Goal: Task Accomplishment & Management: Use online tool/utility

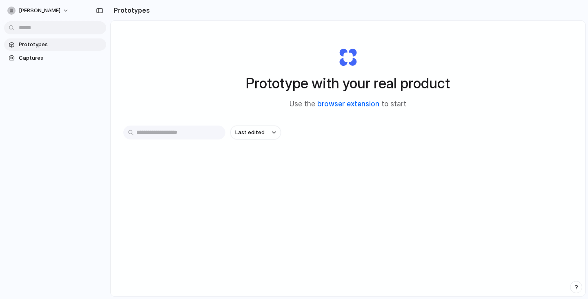
click at [324, 106] on link "browser extension" at bounding box center [348, 104] width 62 height 8
click at [60, 12] on span "pantelis-theocharides" at bounding box center [40, 11] width 42 height 8
click at [34, 32] on span "Settings" at bounding box center [30, 29] width 22 height 8
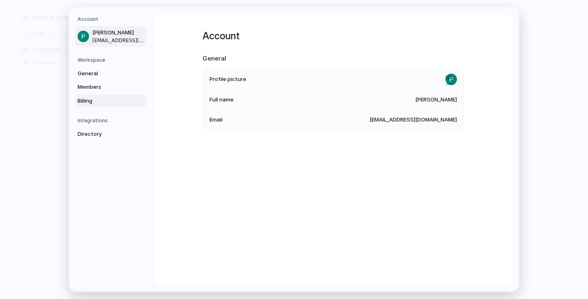
click at [100, 100] on span "Billing" at bounding box center [104, 101] width 52 height 8
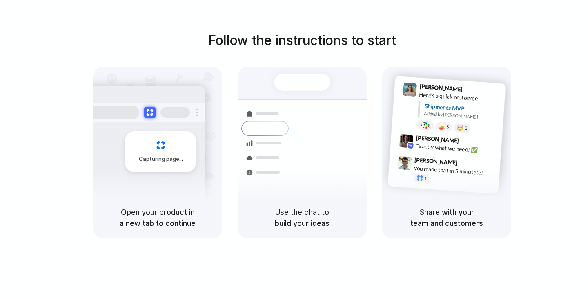
click at [337, 131] on div "40ft • ETA Dec 28 • In transit" at bounding box center [357, 134] width 88 height 7
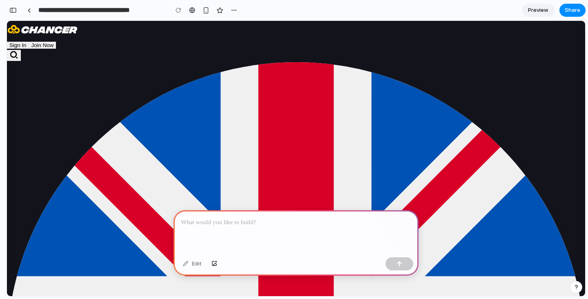
click at [237, 221] on p at bounding box center [296, 222] width 230 height 10
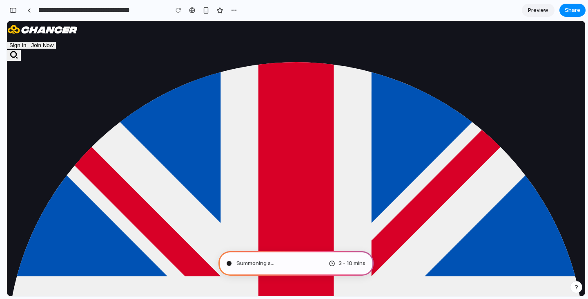
type input "**********"
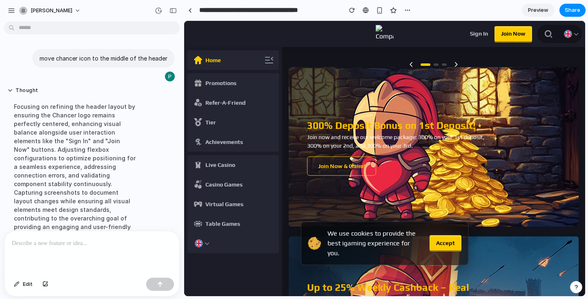
scroll to position [61, 0]
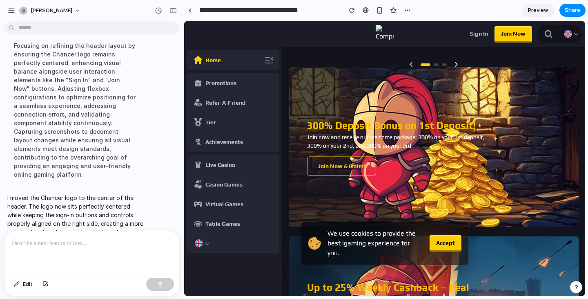
click at [384, 33] on img at bounding box center [385, 34] width 18 height 18
click at [66, 241] on p at bounding box center [92, 243] width 160 height 10
click at [436, 246] on button "Accept" at bounding box center [446, 243] width 32 height 16
click at [39, 250] on div at bounding box center [91, 252] width 175 height 43
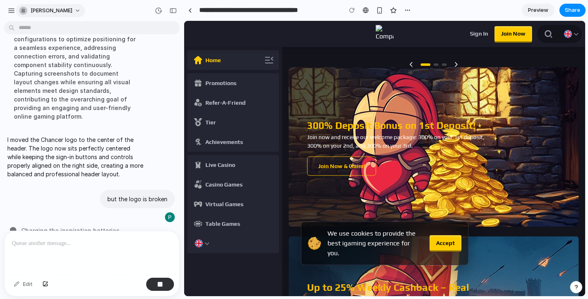
click at [85, 11] on button "[PERSON_NAME]" at bounding box center [50, 10] width 69 height 13
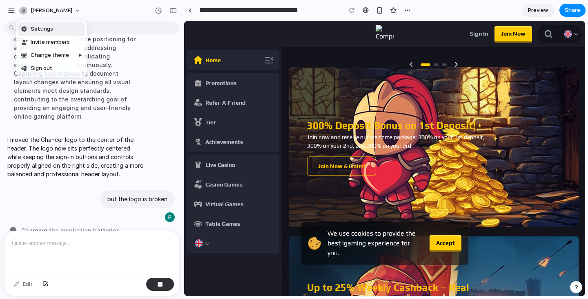
click at [47, 29] on span "Settings" at bounding box center [42, 29] width 22 height 8
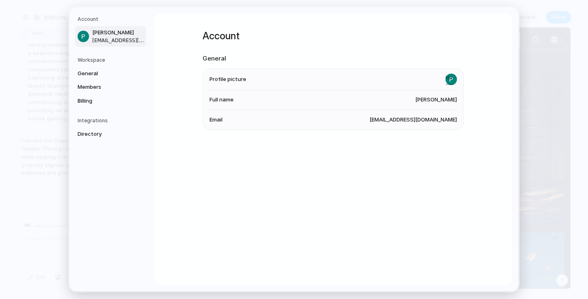
click at [420, 118] on span "[EMAIL_ADDRESS][DOMAIN_NAME]" at bounding box center [413, 120] width 87 height 8
drag, startPoint x: 458, startPoint y: 118, endPoint x: 383, endPoint y: 116, distance: 74.4
click at [391, 116] on ul "Profile picture Full name [PERSON_NAME] Email [EMAIL_ADDRESS][DOMAIN_NAME]" at bounding box center [333, 99] width 261 height 62
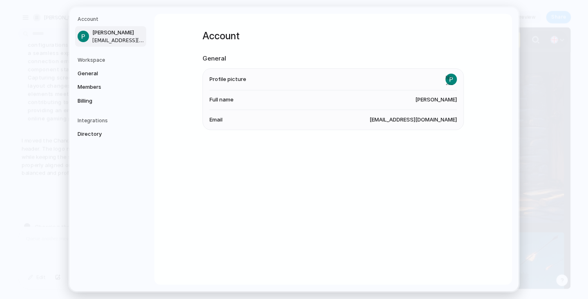
click at [365, 124] on li "Email [EMAIL_ADDRESS][DOMAIN_NAME]" at bounding box center [334, 120] width 248 height 20
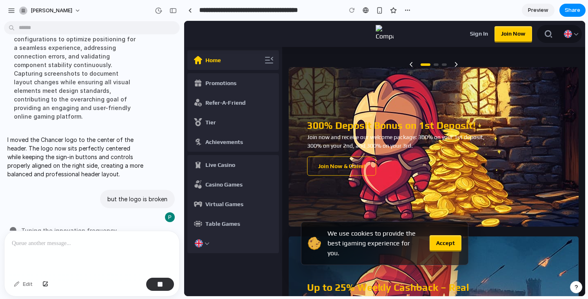
click at [432, 243] on button "Accept" at bounding box center [446, 243] width 32 height 16
click at [443, 247] on span "Accept" at bounding box center [445, 243] width 19 height 8
click at [506, 39] on button "Join Now" at bounding box center [514, 34] width 38 height 16
click at [480, 35] on span "Sign In" at bounding box center [479, 33] width 18 height 8
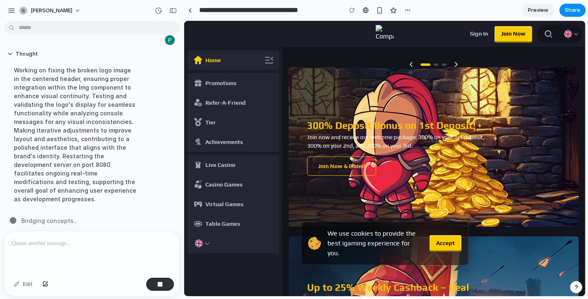
scroll to position [153, 0]
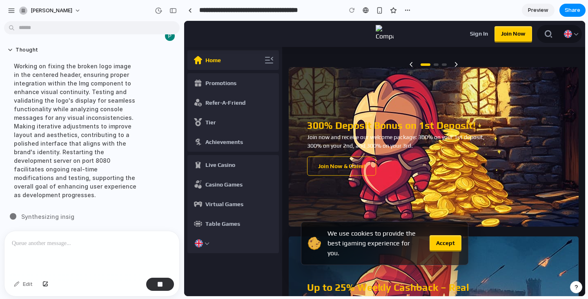
click at [444, 241] on button "Accept" at bounding box center [446, 243] width 32 height 16
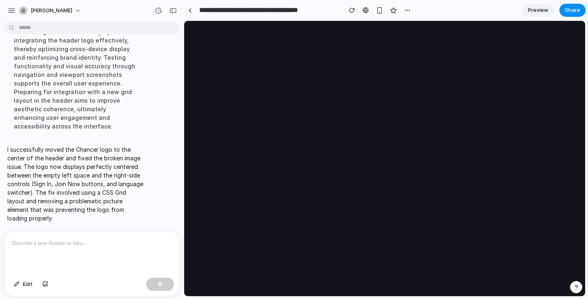
scroll to position [0, 0]
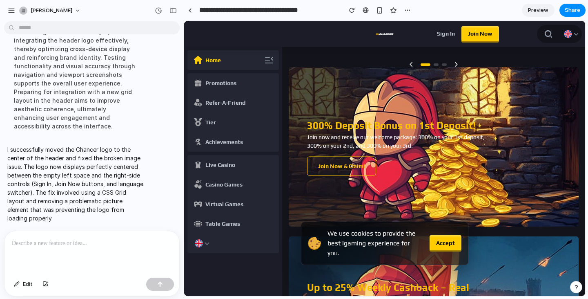
click at [62, 245] on div at bounding box center [91, 252] width 175 height 43
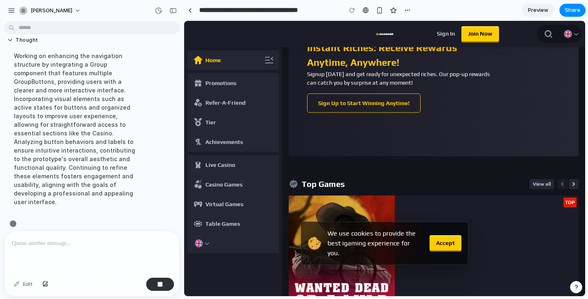
scroll to position [322, 0]
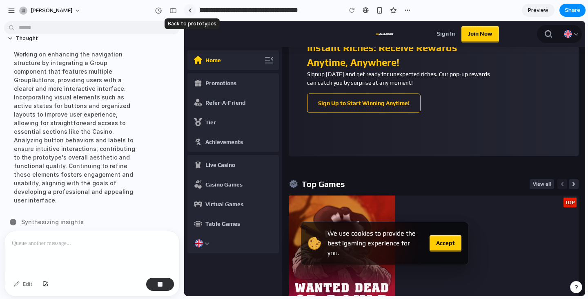
click at [188, 11] on link at bounding box center [190, 10] width 12 height 12
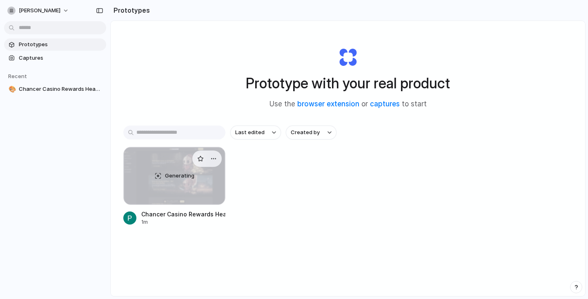
click at [153, 161] on div "Generating" at bounding box center [174, 175] width 101 height 57
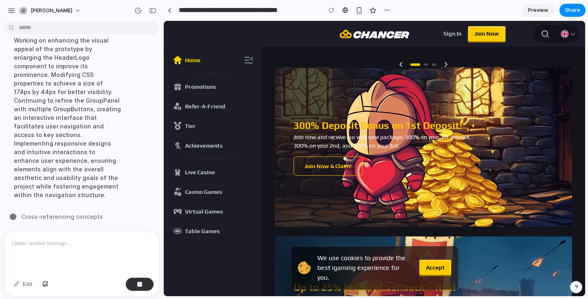
scroll to position [339, 0]
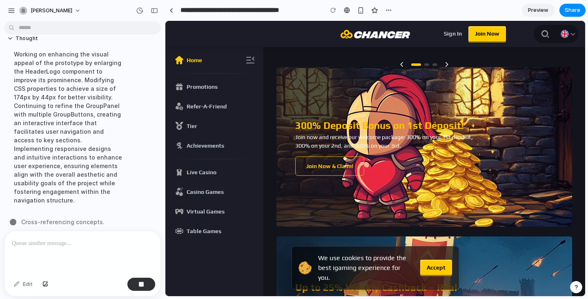
drag, startPoint x: 183, startPoint y: 141, endPoint x: 165, endPoint y: 150, distance: 20.1
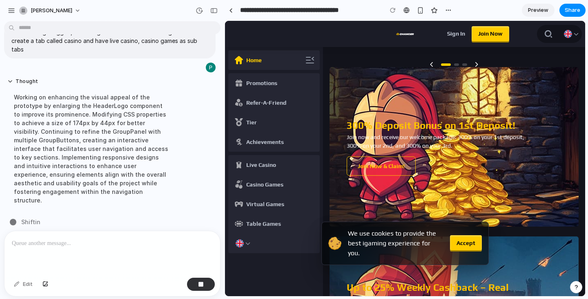
drag, startPoint x: 163, startPoint y: 140, endPoint x: 422, endPoint y: 140, distance: 259.0
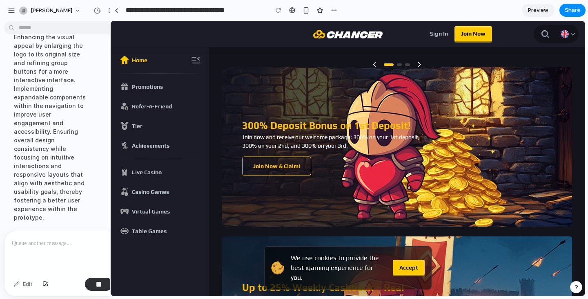
scroll to position [244, 0]
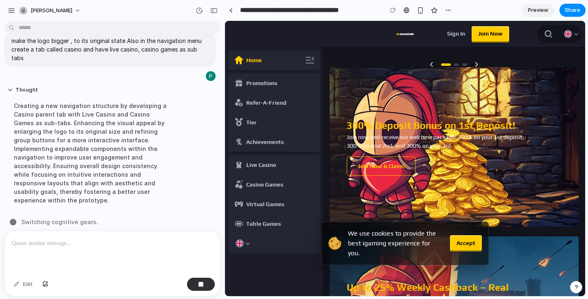
drag, startPoint x: 224, startPoint y: 121, endPoint x: 105, endPoint y: 100, distance: 120.4
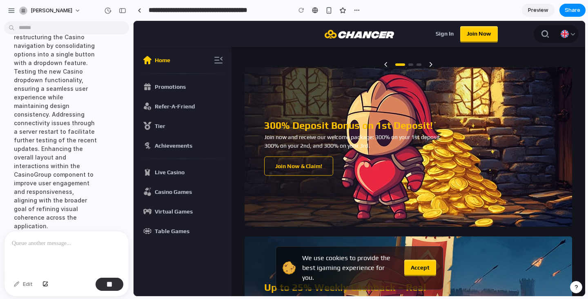
scroll to position [485, 0]
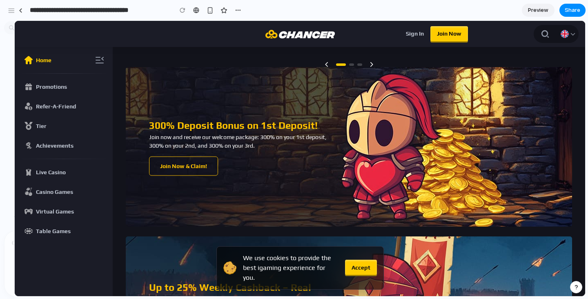
drag, startPoint x: 224, startPoint y: 116, endPoint x: 14, endPoint y: 141, distance: 211.5
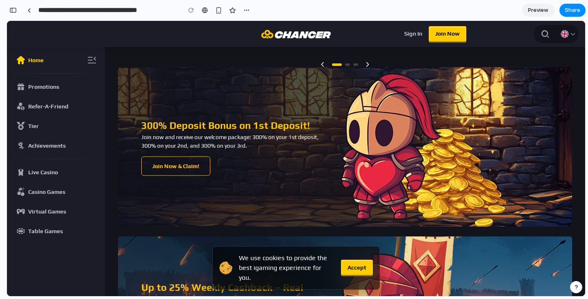
click at [361, 266] on button "Accept" at bounding box center [357, 267] width 32 height 16
